Goal: Information Seeking & Learning: Check status

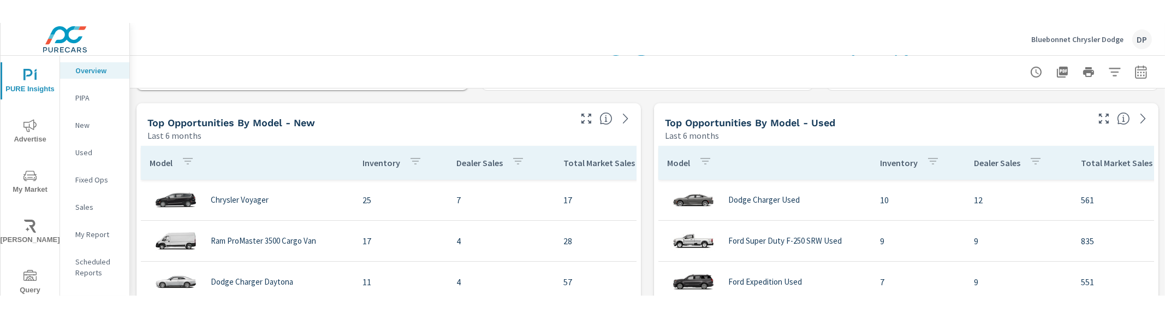
scroll to position [819, 0]
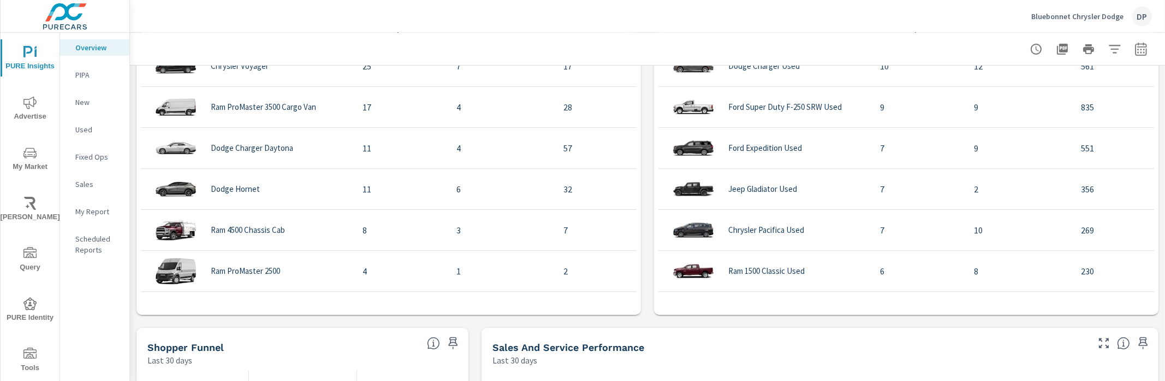
click at [653, 272] on div "truPayments Leads Last 30 days 33 0 1.5 3 Aug 26th Sep 24th Sales Last 30 days …" at bounding box center [647, 142] width 1035 height 1791
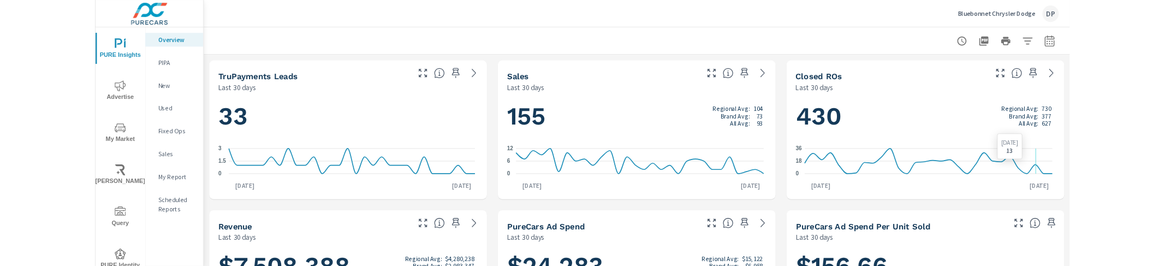
scroll to position [328, 0]
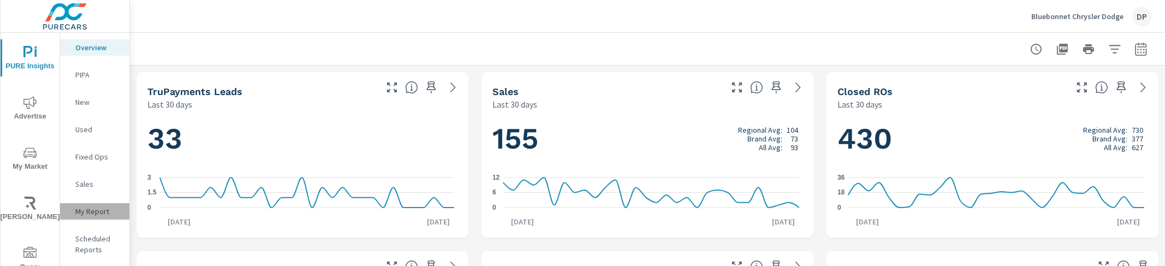
click at [98, 207] on p "My Report" at bounding box center [97, 211] width 45 height 11
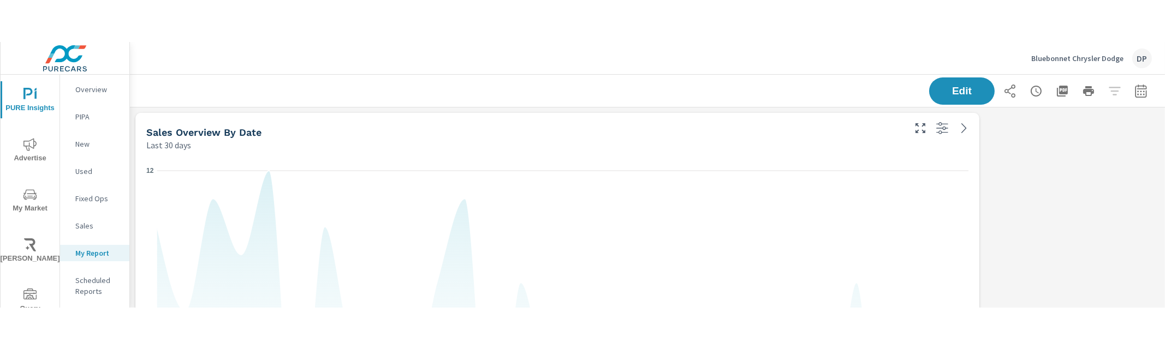
scroll to position [1534, 1045]
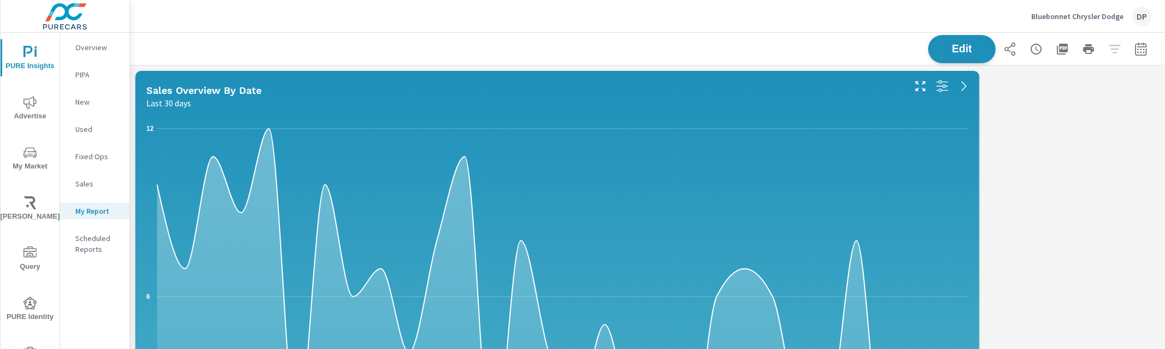
click at [938, 42] on button "Edit" at bounding box center [962, 49] width 68 height 28
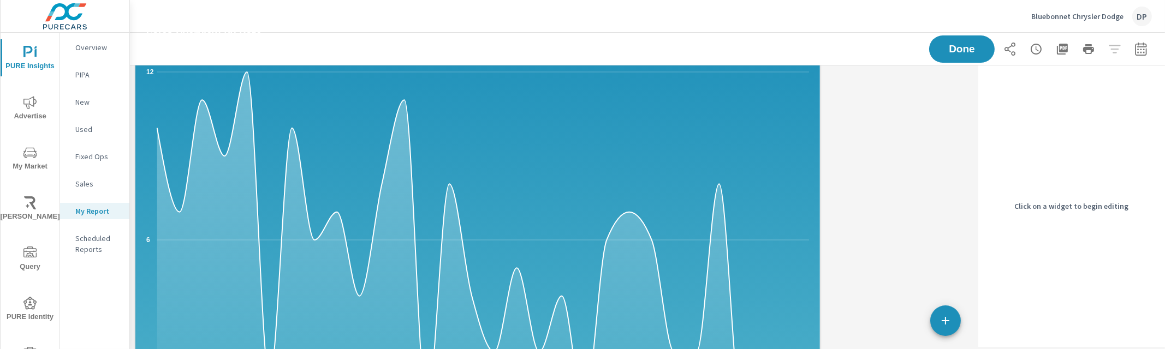
scroll to position [68, 0]
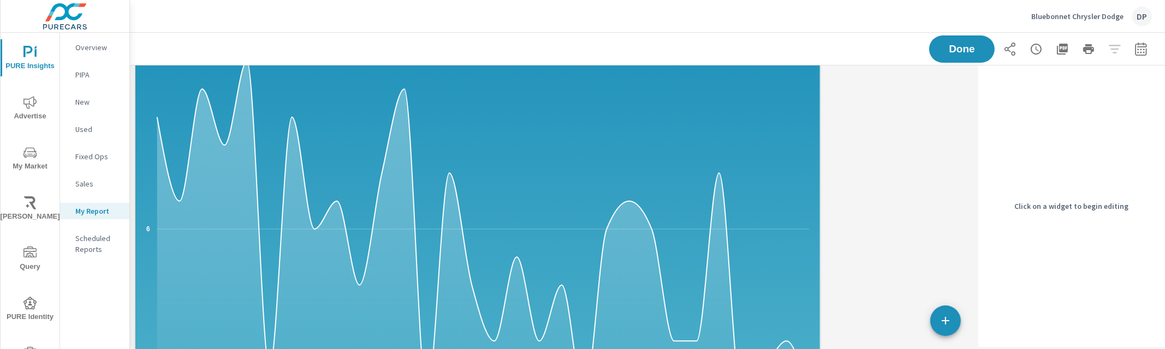
click at [573, 133] on icon "0 6 12" at bounding box center [477, 229] width 663 height 354
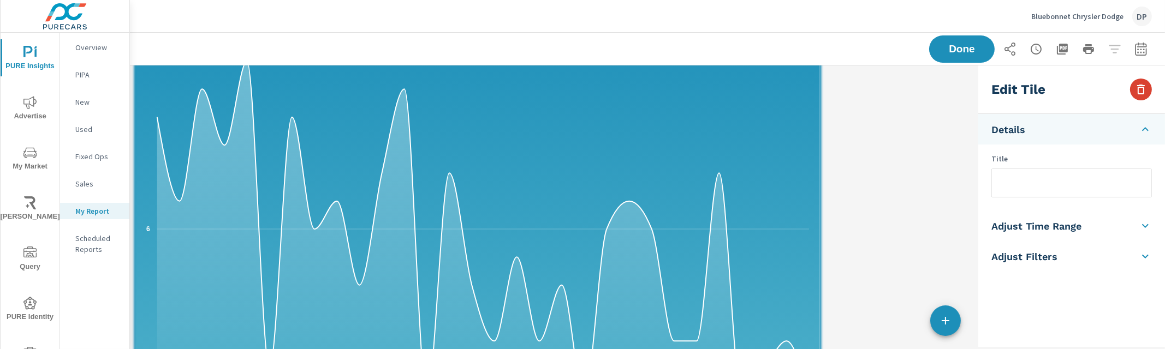
click at [1143, 91] on icon "button" at bounding box center [1140, 89] width 13 height 13
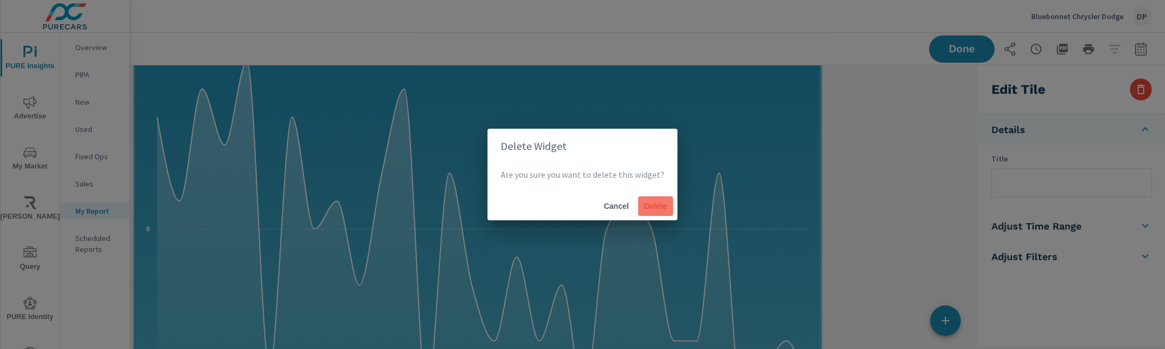
click at [644, 202] on span "Delete" at bounding box center [656, 206] width 26 height 10
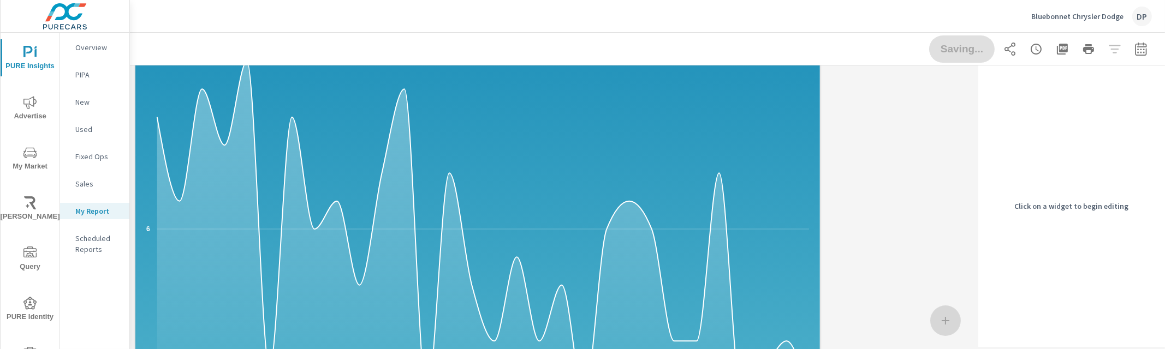
scroll to position [5, 5]
click at [764, 116] on icon "0 6 12" at bounding box center [477, 229] width 663 height 354
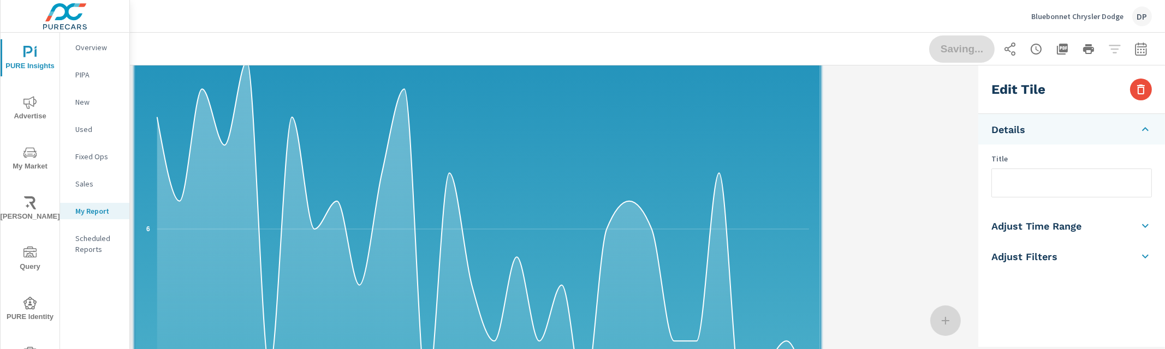
click at [1158, 94] on div "Edit Tile" at bounding box center [1071, 90] width 187 height 49
click at [1140, 97] on button "button" at bounding box center [1141, 90] width 22 height 22
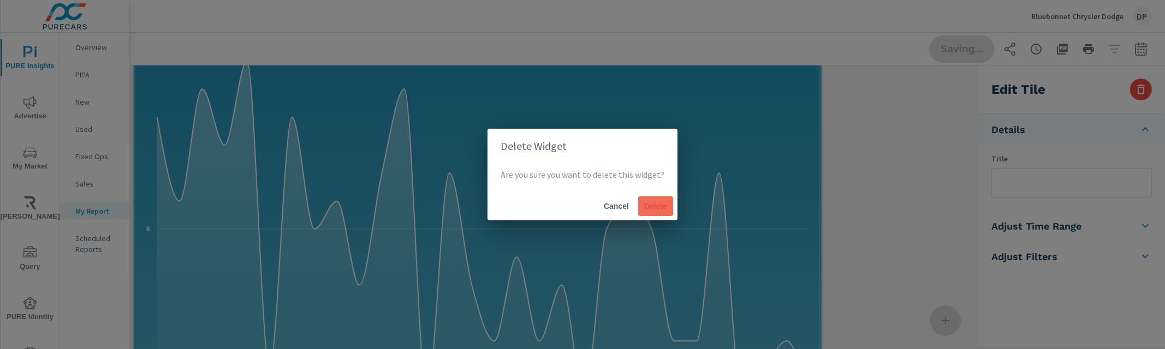
click at [647, 206] on span "Delete" at bounding box center [656, 206] width 26 height 10
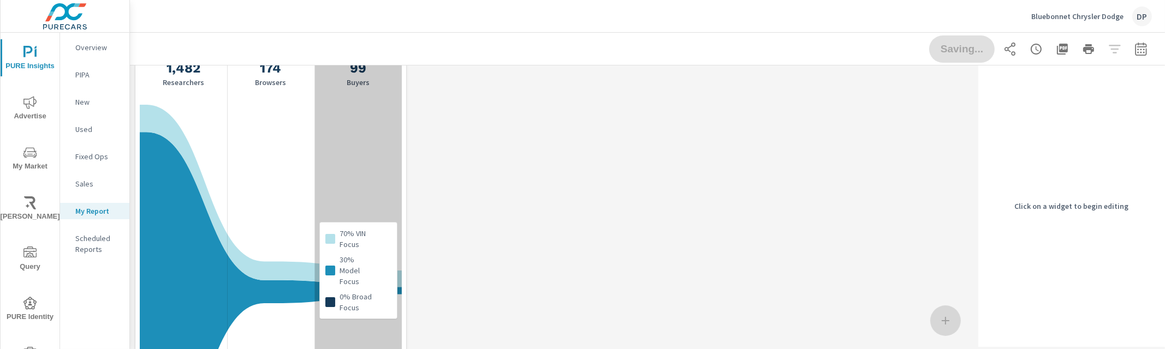
click at [390, 138] on div "70% VIN Focus 30% Model Focus 0% Broad Focus" at bounding box center [357, 271] width 87 height 450
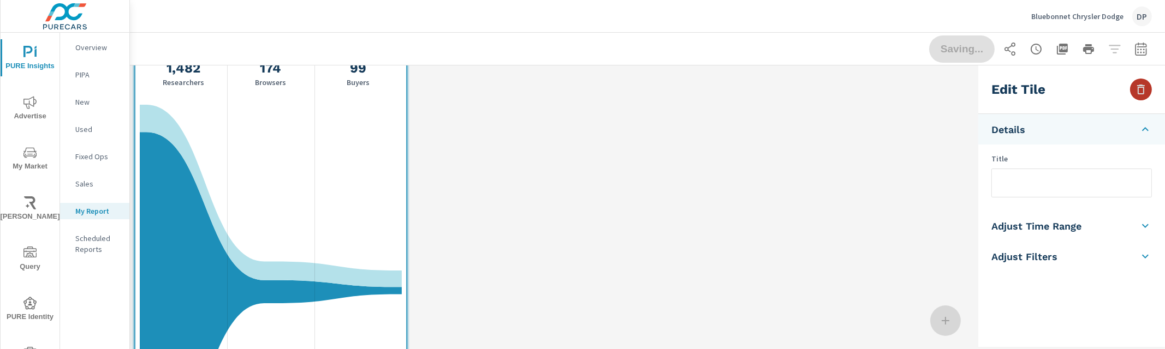
click at [1143, 91] on icon "button" at bounding box center [1140, 89] width 13 height 13
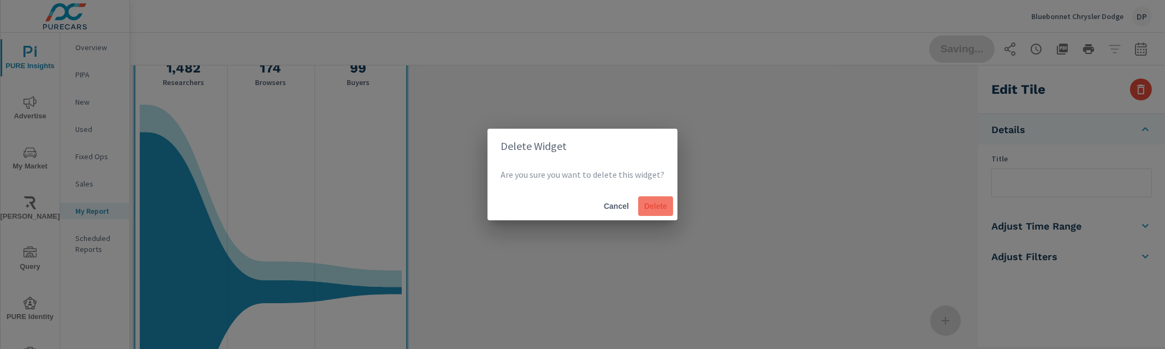
click at [645, 204] on span "Delete" at bounding box center [656, 206] width 26 height 10
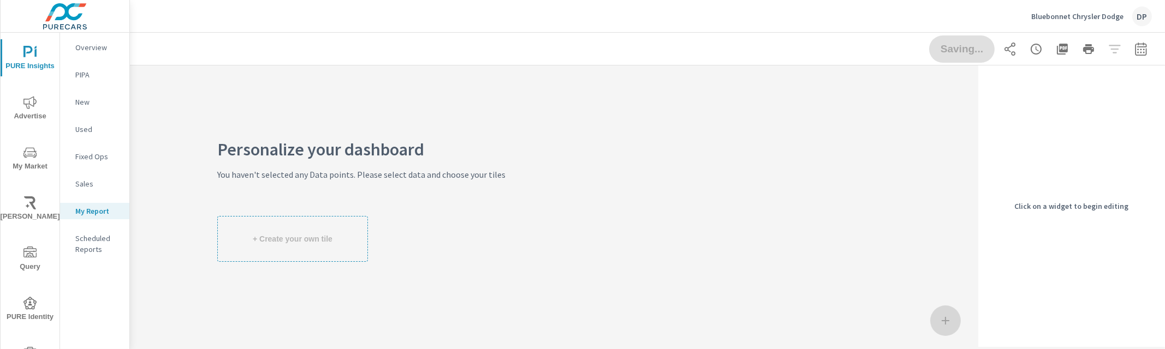
scroll to position [8, 0]
click at [109, 49] on p "Overview" at bounding box center [97, 47] width 45 height 11
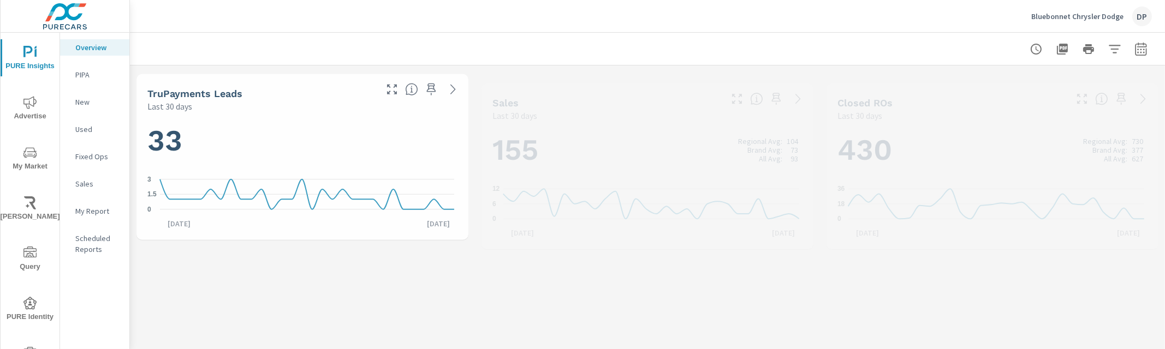
scroll to position [328, 0]
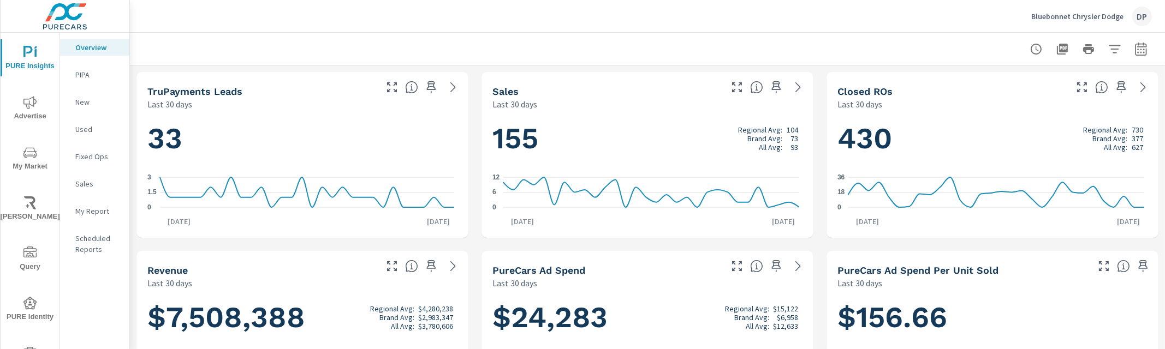
click at [627, 118] on div "155 Regional Avg: 104 Brand Avg: 73 All Avg: 93 0 6 12 Aug 26th Sep 24th" at bounding box center [647, 174] width 323 height 119
click at [772, 86] on icon "button" at bounding box center [776, 87] width 9 height 12
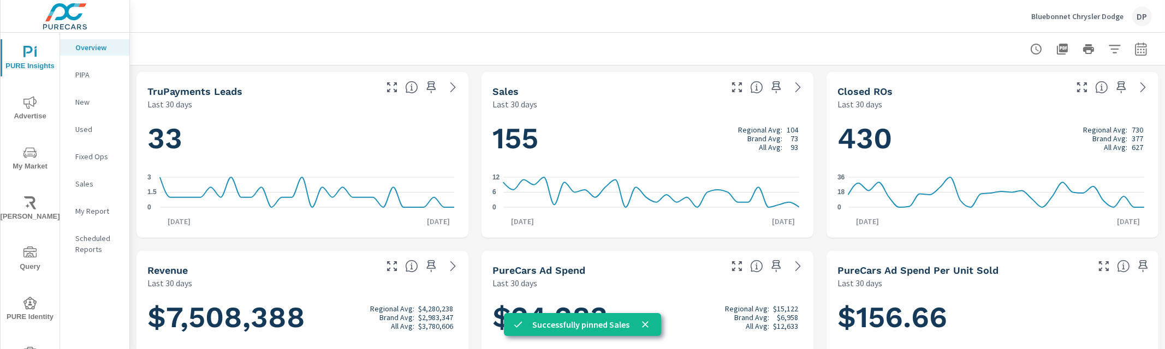
click at [105, 214] on p "My Report" at bounding box center [97, 211] width 45 height 11
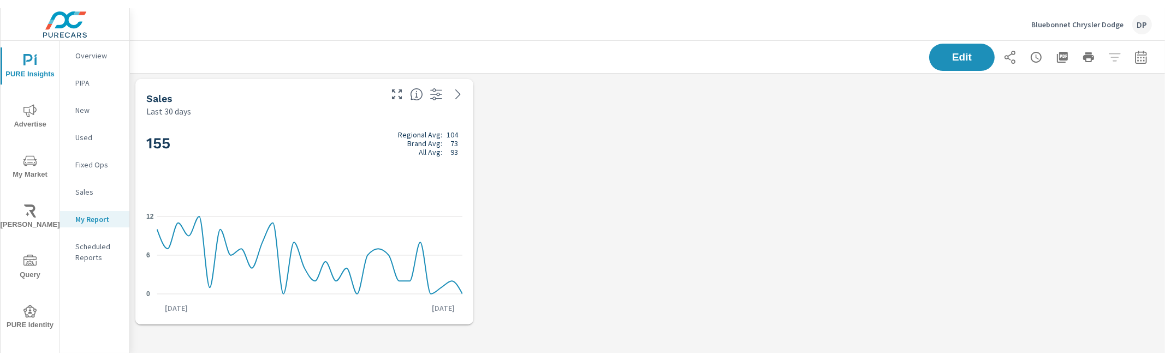
scroll to position [278, 1056]
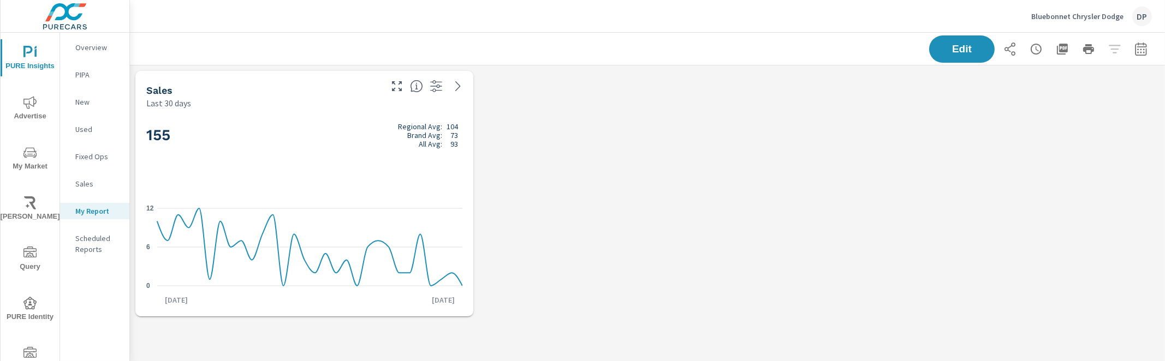
click at [554, 270] on div "Sales Last 30 days 155 Regional Avg: 104 Brand Avg: 73 All Avg: 93 0 6 12 Aug 2…" at bounding box center [647, 194] width 1035 height 257
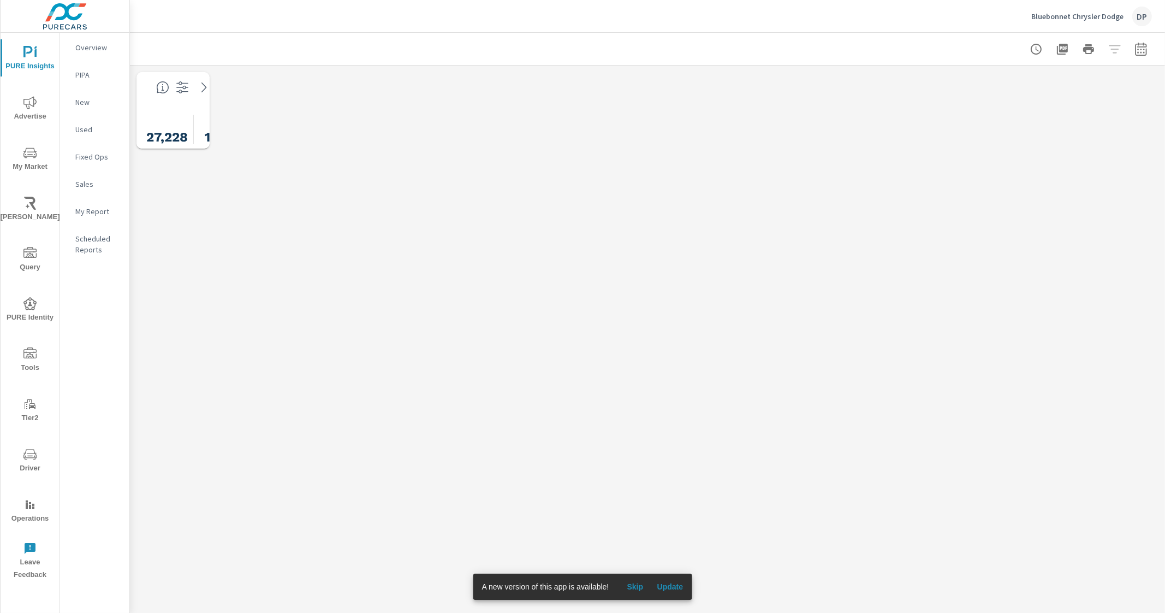
click at [671, 580] on button "Update" at bounding box center [669, 586] width 35 height 17
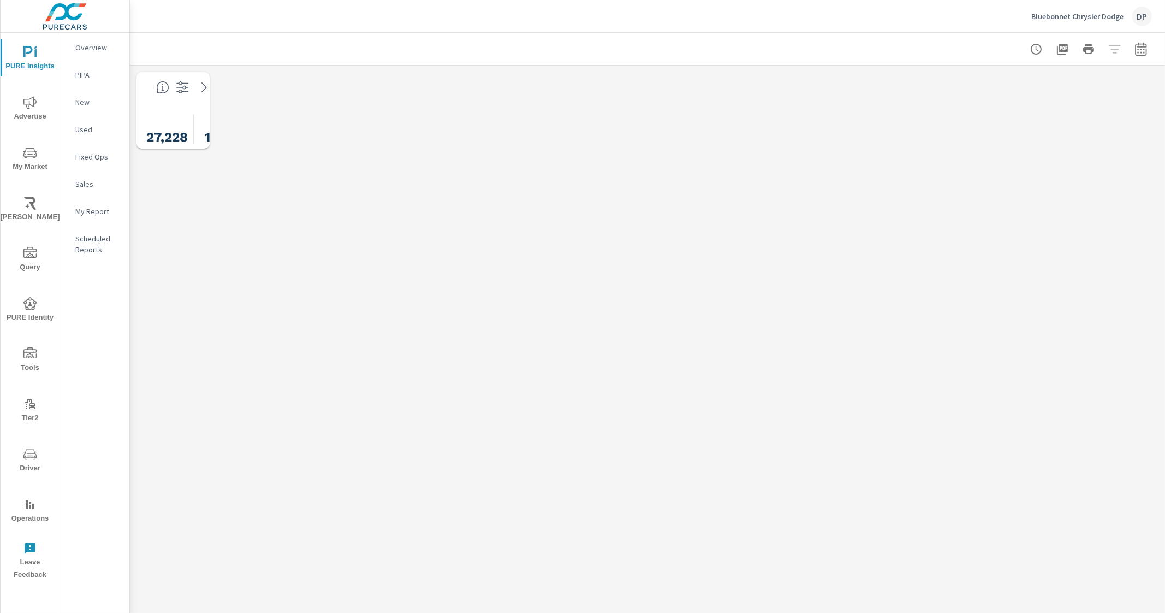
click at [376, 266] on div "AdHoc Dashboard Bluebonnet Chrysler Dodge Report date range: [DATE] - [DATE] Sh…" at bounding box center [647, 323] width 1035 height 580
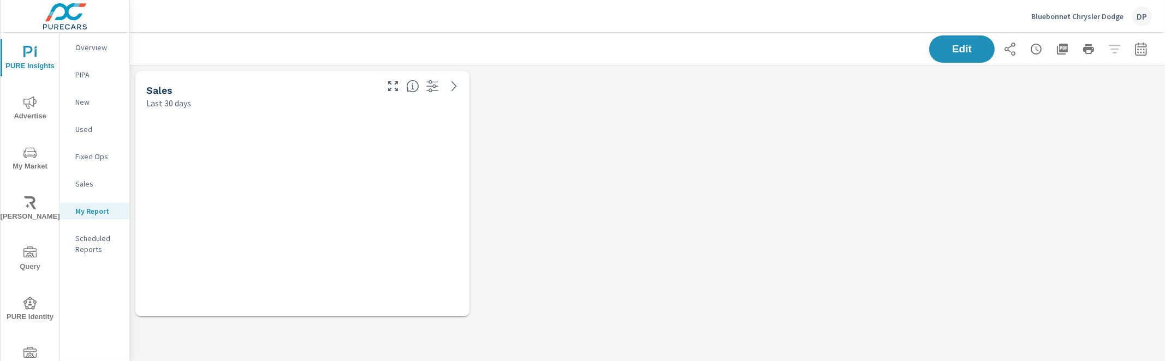
scroll to position [278, 1045]
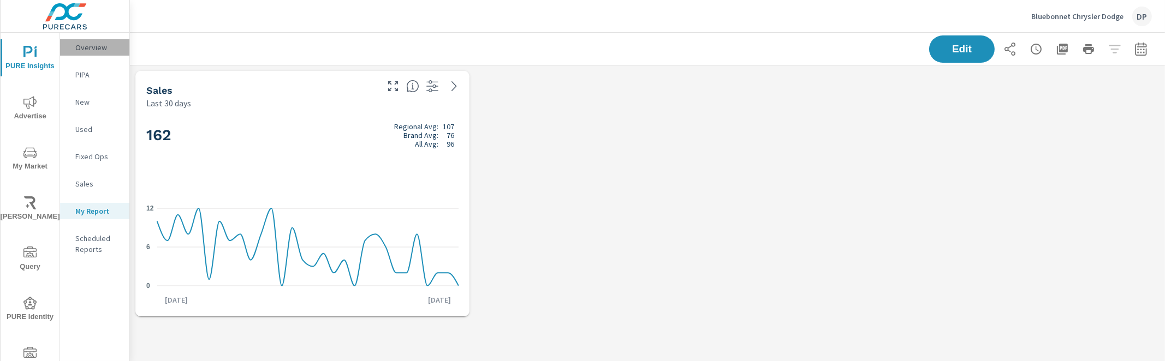
click at [98, 47] on p "Overview" at bounding box center [97, 47] width 45 height 11
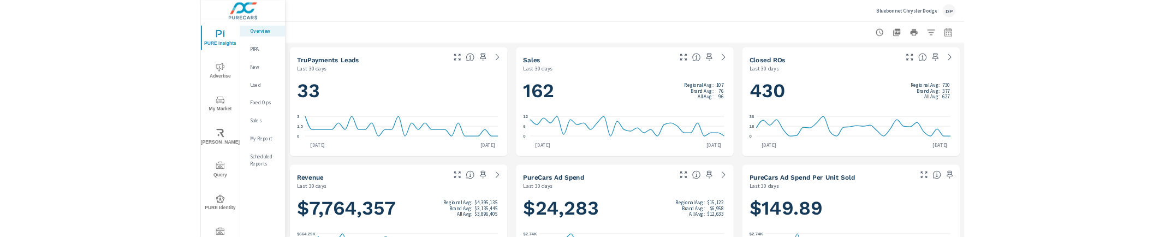
scroll to position [328, 0]
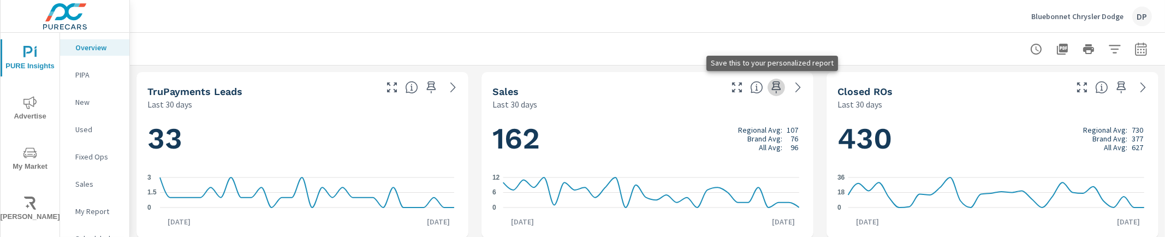
click at [771, 88] on icon "button" at bounding box center [776, 87] width 13 height 13
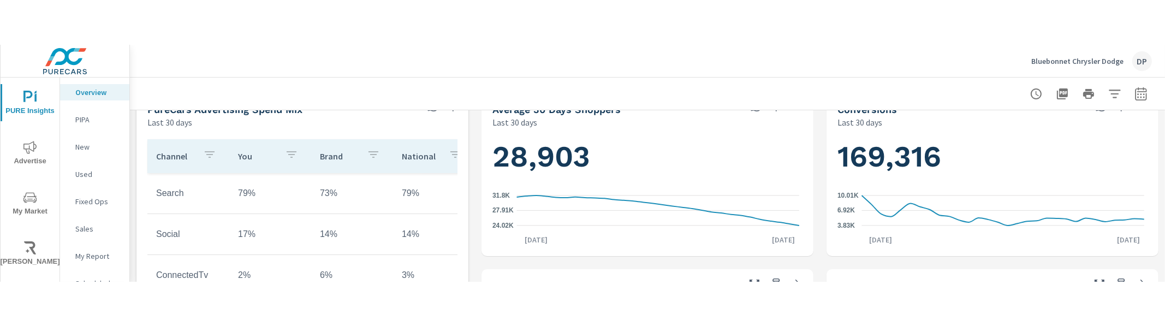
scroll to position [272, 0]
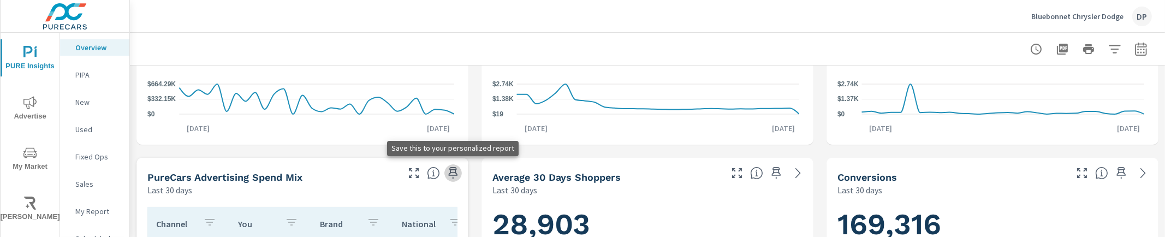
click at [450, 173] on icon "button" at bounding box center [453, 173] width 13 height 13
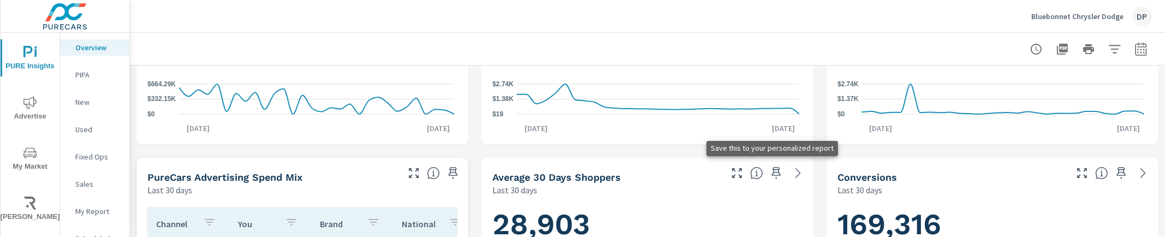
click at [770, 171] on icon "button" at bounding box center [776, 173] width 13 height 13
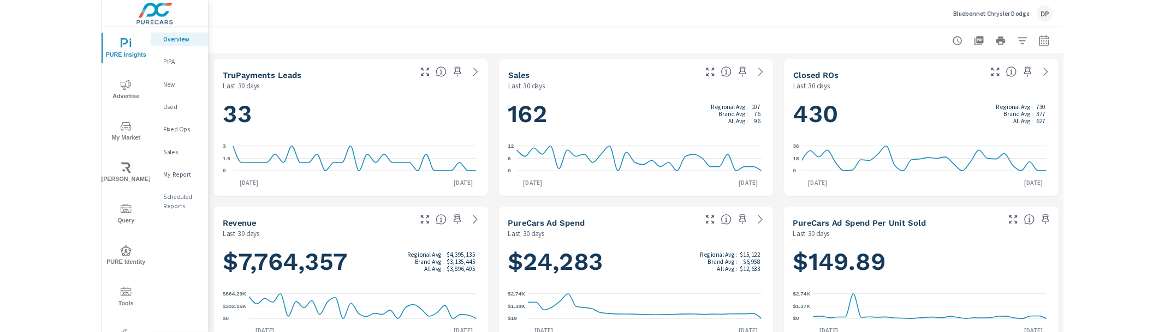
scroll to position [0, 0]
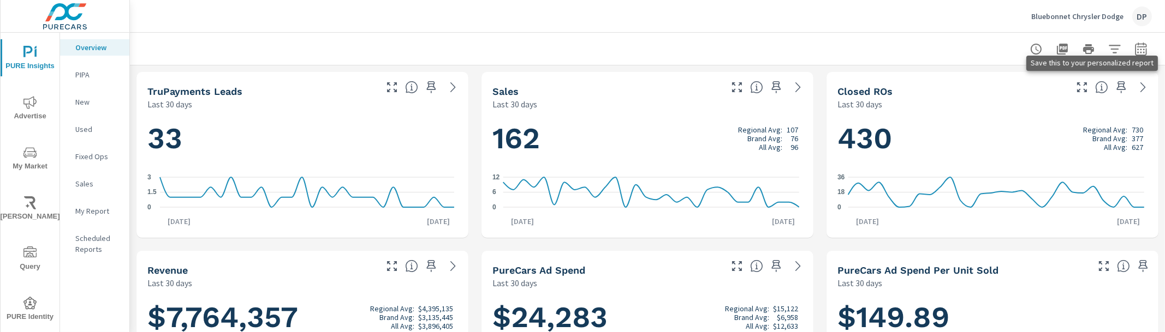
click at [1116, 83] on icon "button" at bounding box center [1121, 87] width 13 height 13
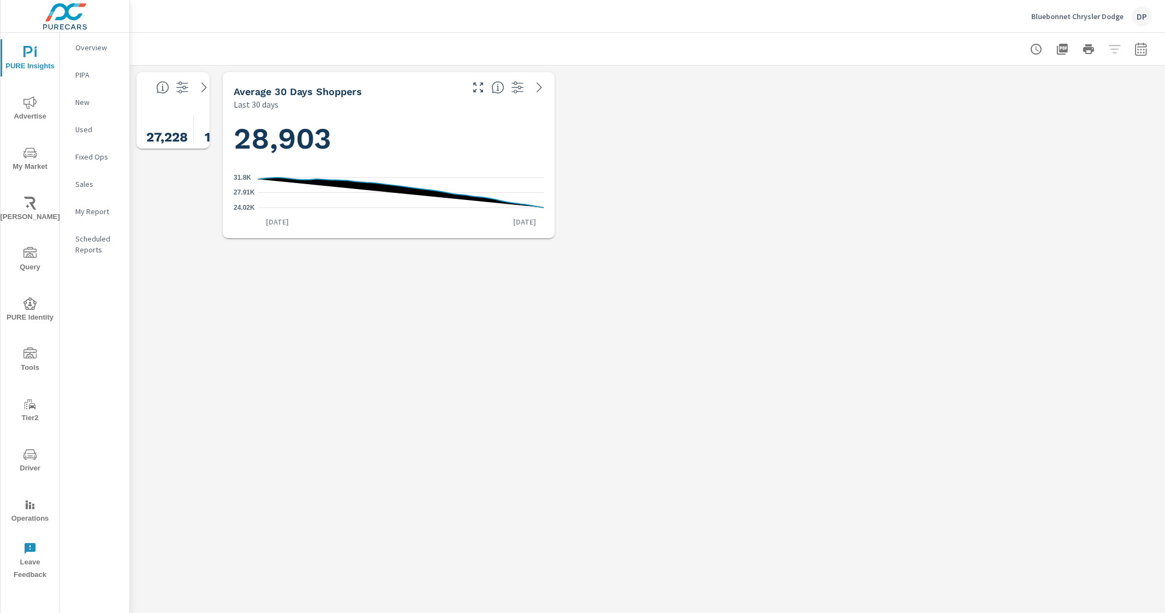
click at [491, 287] on div "AdHoc Dashboard Bluebonnet Chrysler Dodge Report date range: Aug 26, 2025 - Sep…" at bounding box center [647, 323] width 1035 height 580
